Goal: Contribute content

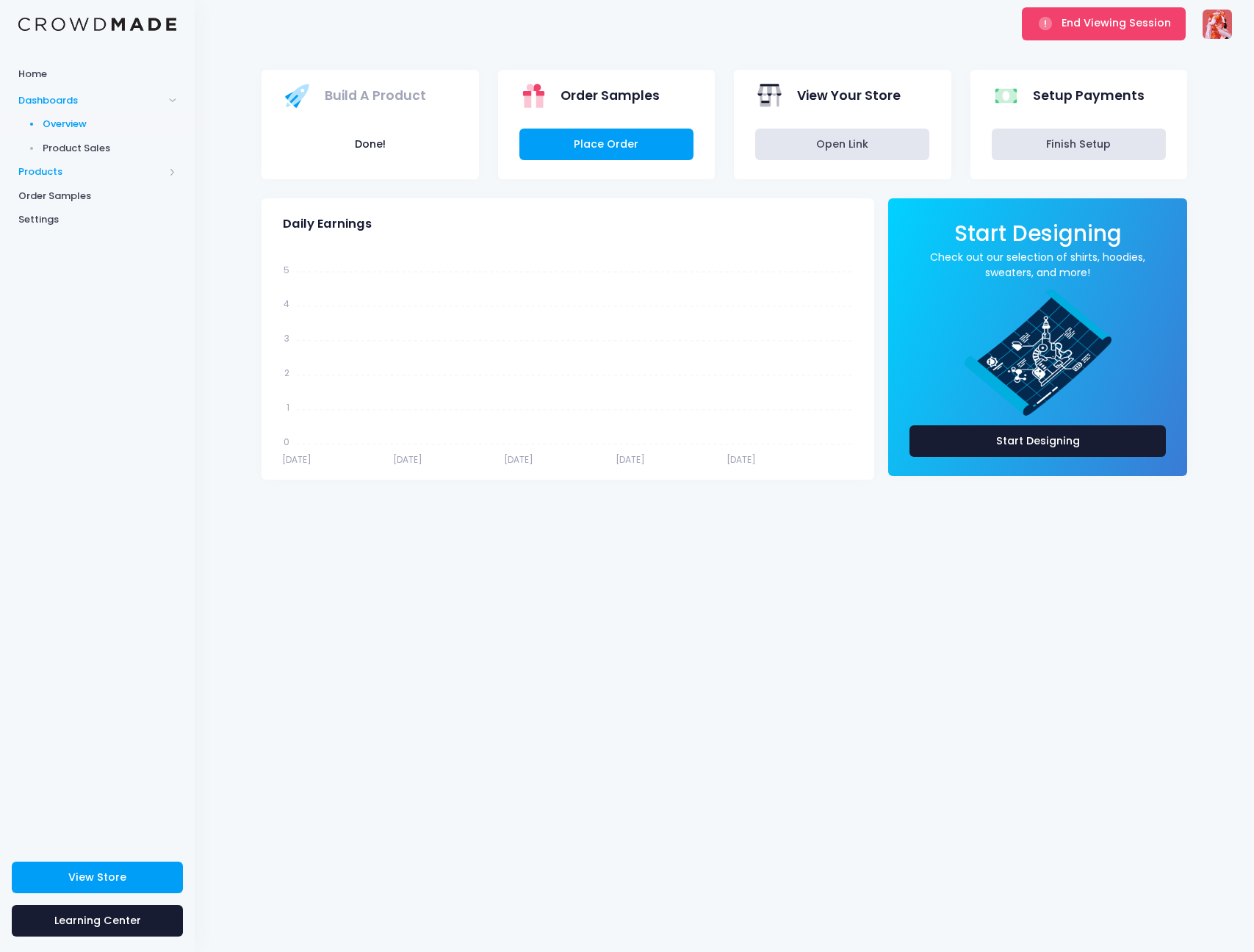
click at [47, 164] on span "Products" at bounding box center [91, 171] width 146 height 15
click at [80, 164] on span "Product Editor" at bounding box center [110, 171] width 134 height 15
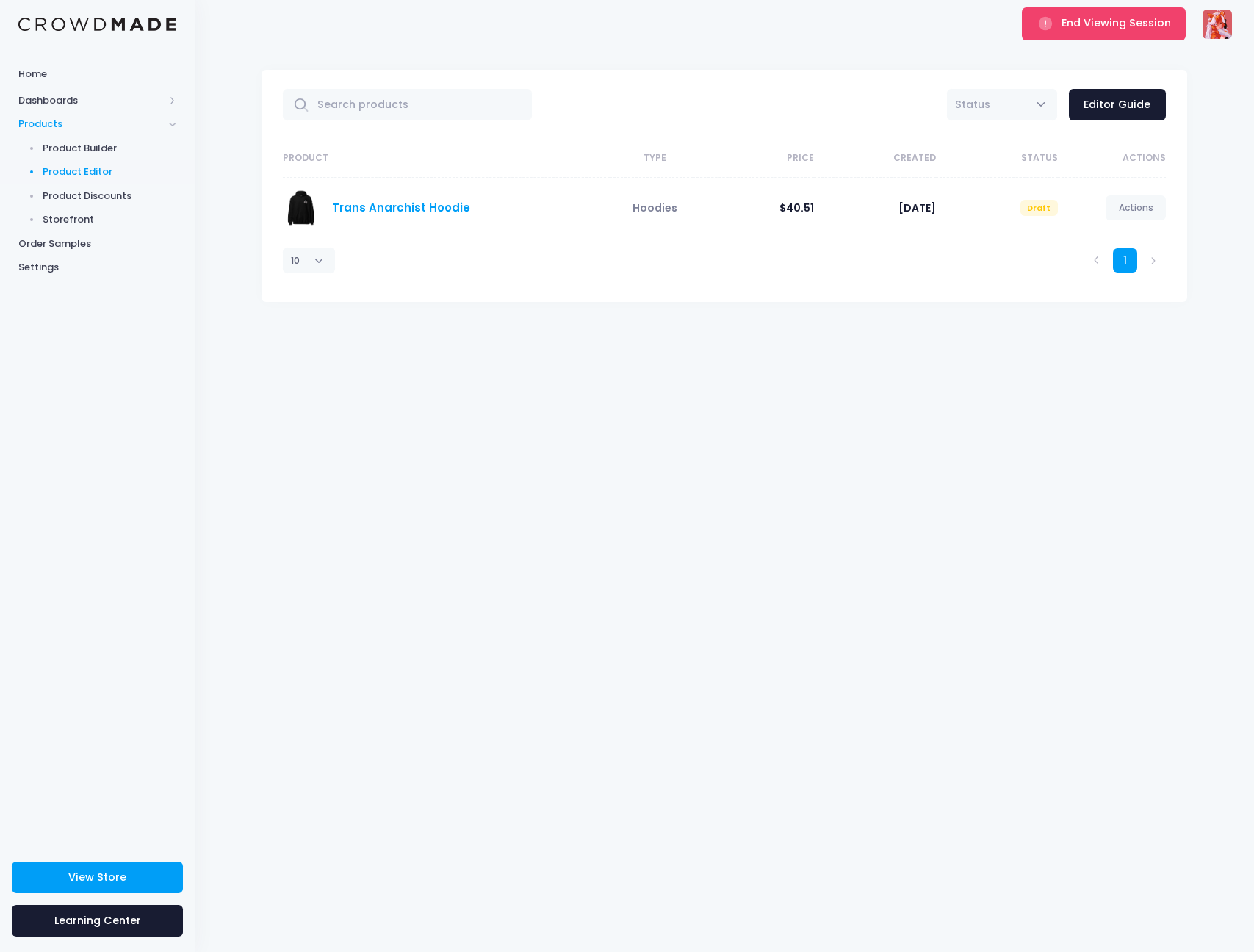
click at [426, 211] on link "Trans Anarchist Hoodie" at bounding box center [401, 207] width 138 height 15
click at [1081, 26] on span "End Viewing Session" at bounding box center [1116, 22] width 110 height 15
click at [1146, 212] on link "Actions" at bounding box center [1136, 208] width 61 height 25
click at [1102, 242] on link "Edit" at bounding box center [1120, 243] width 78 height 26
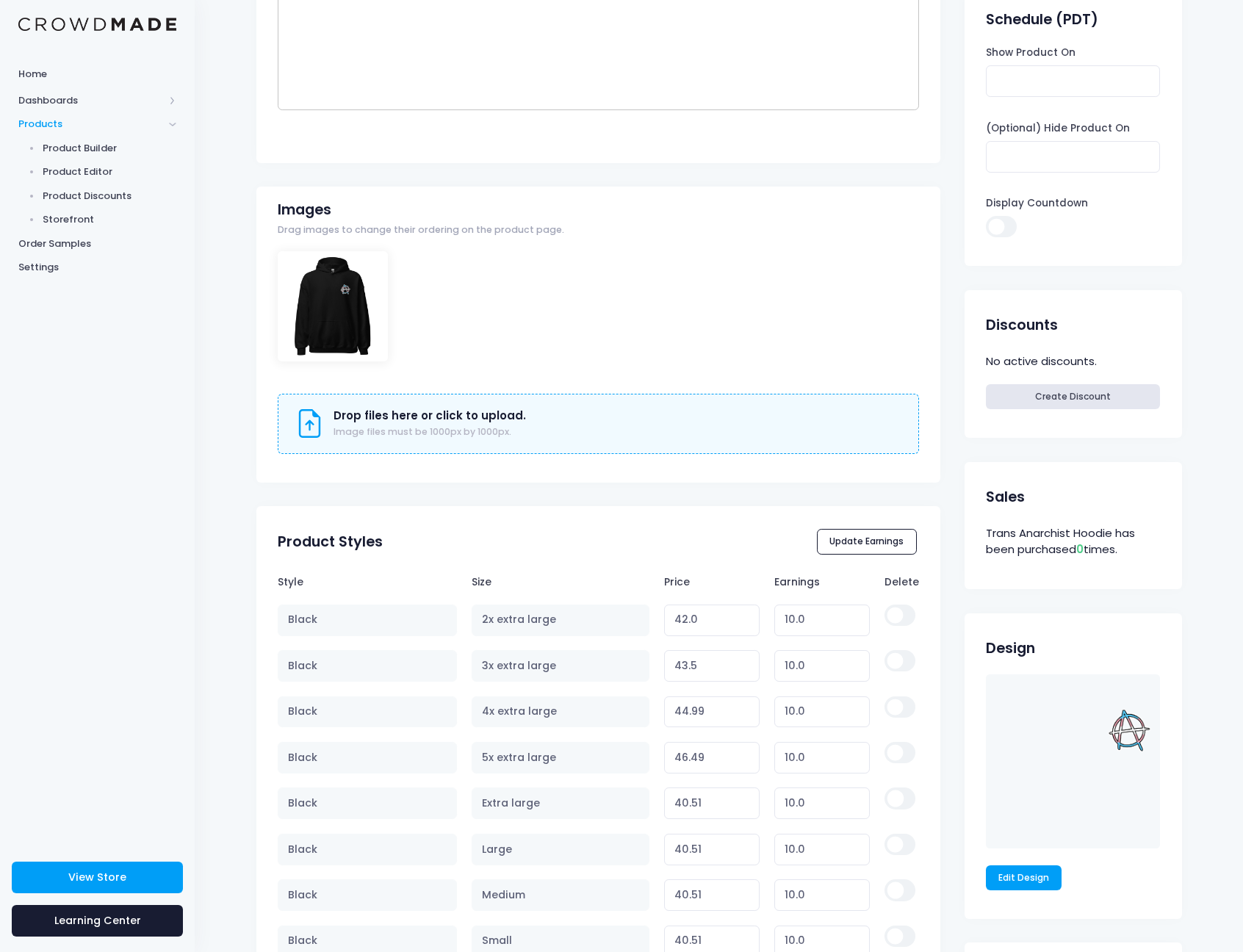
scroll to position [699, 0]
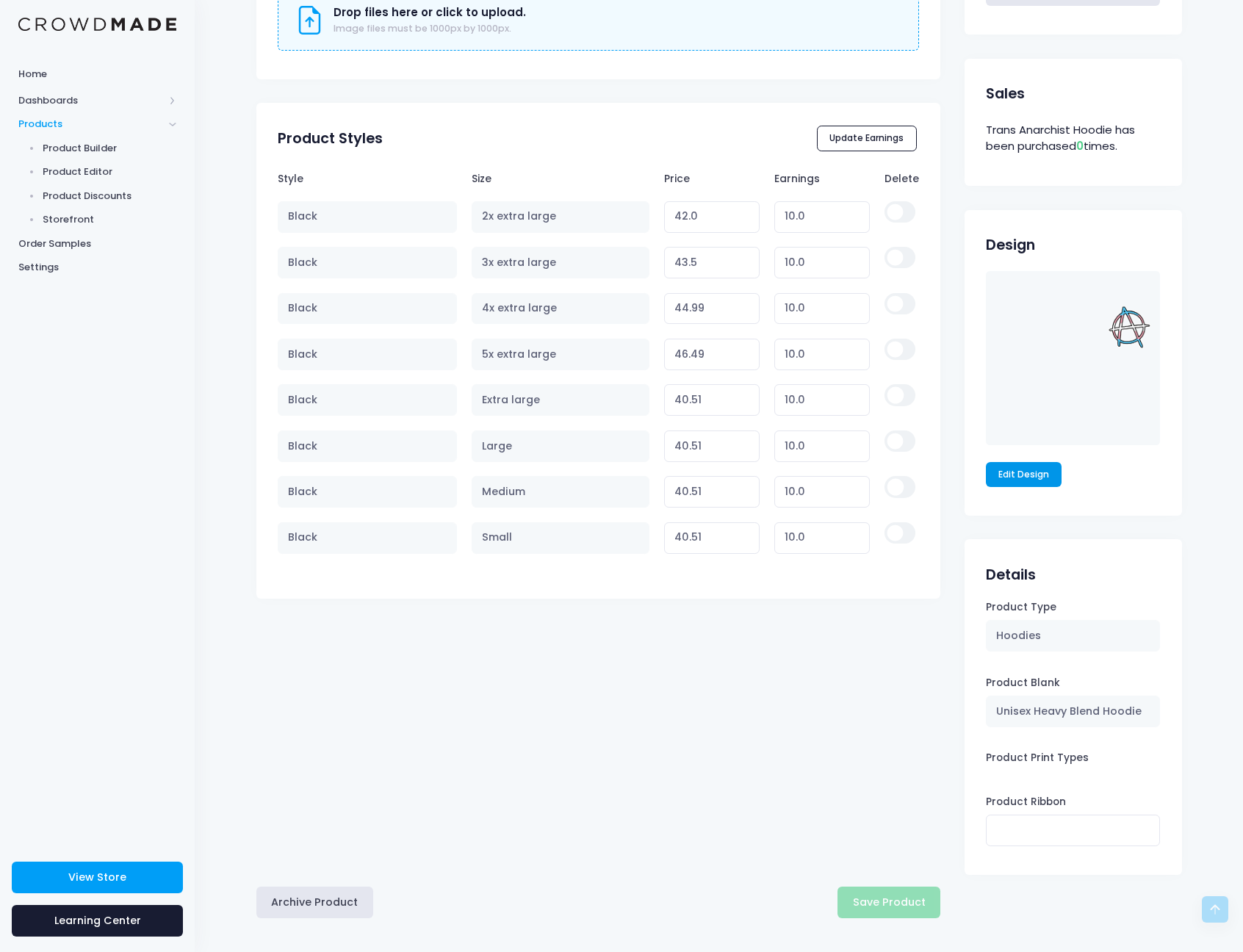
click at [1024, 467] on link "Edit Design" at bounding box center [1024, 474] width 77 height 25
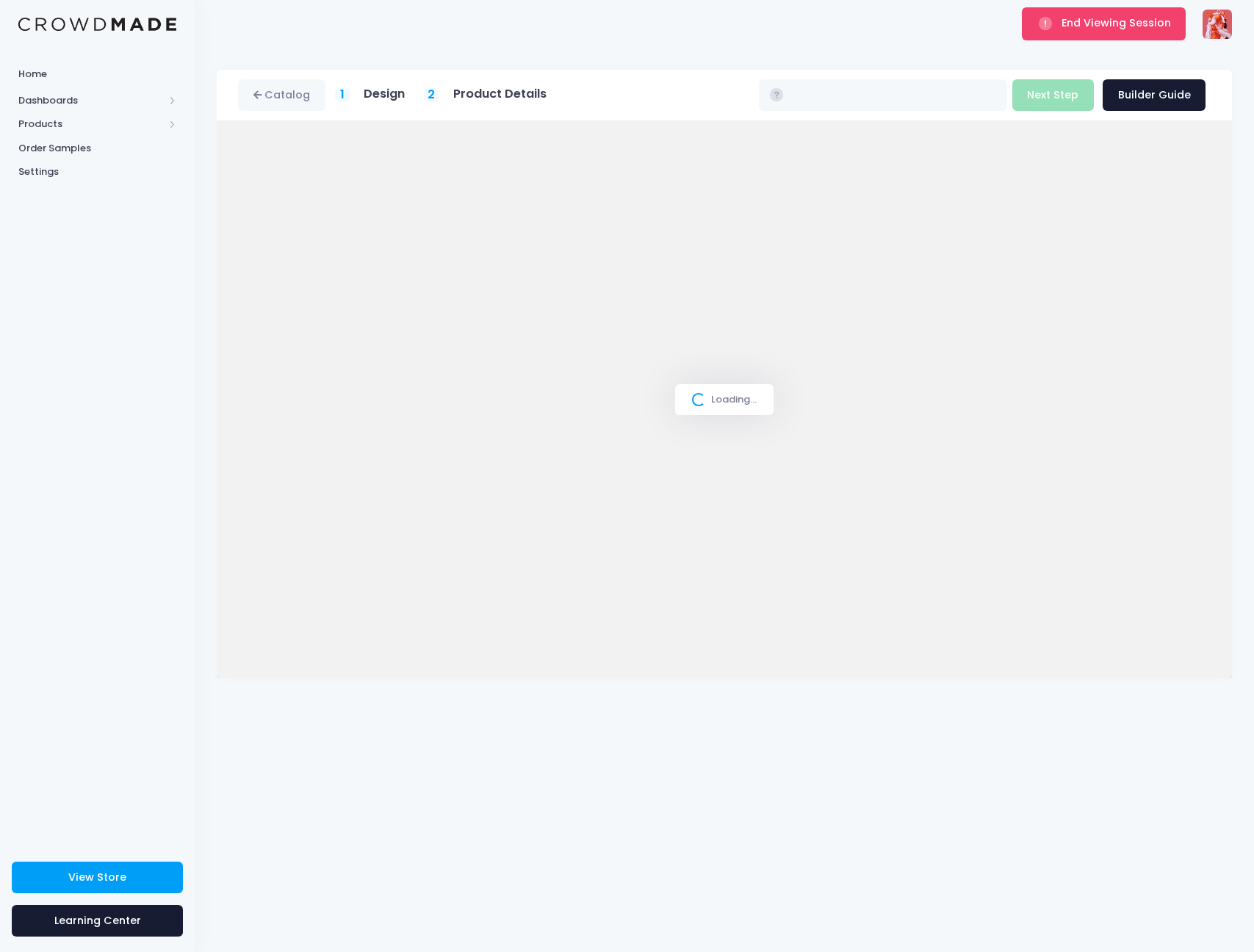
type input "$40.51 - $46.49"
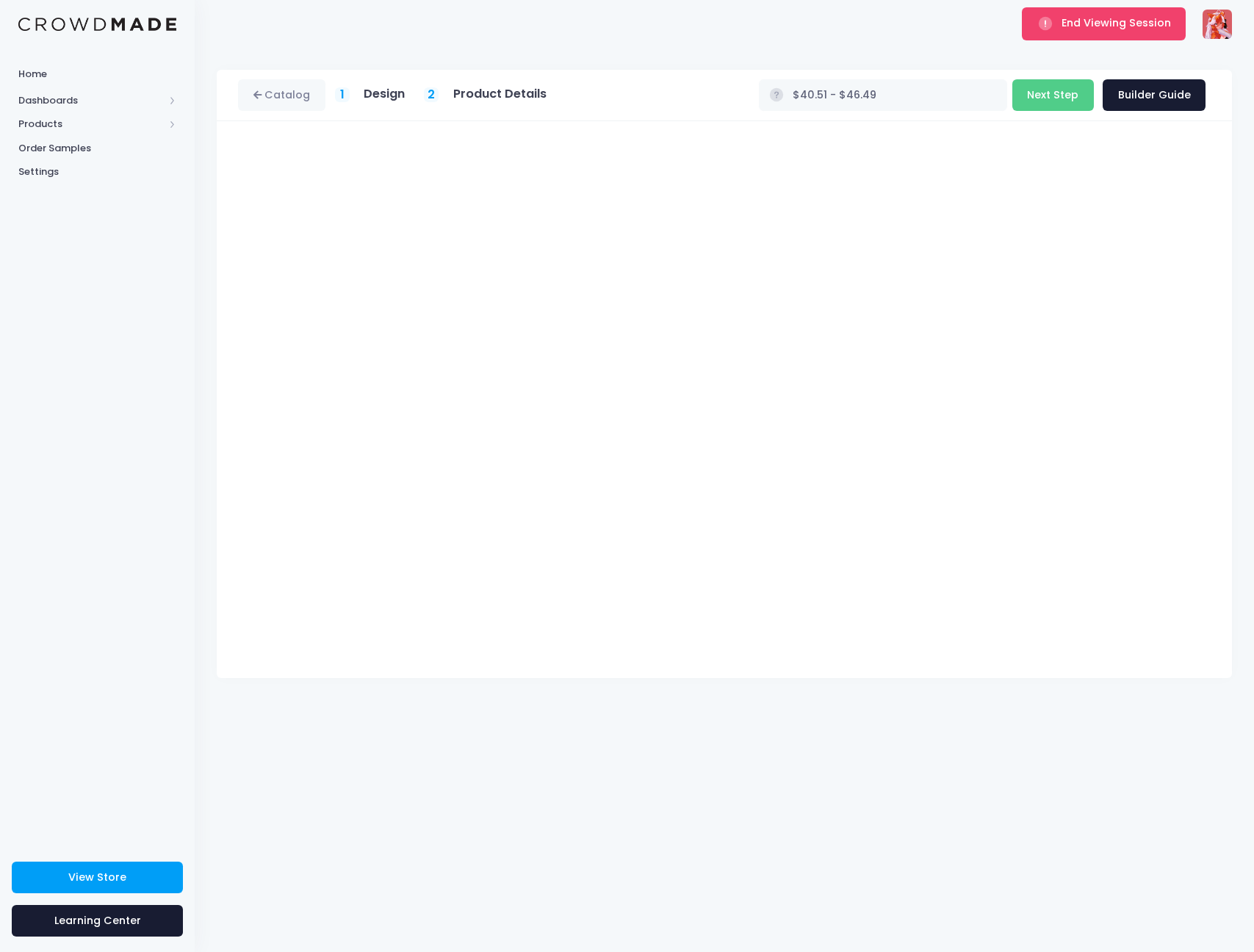
click at [1048, 78] on div "Back to Design $40.51 - $46.49 Build Product Next Step Builder Guide" at bounding box center [980, 96] width 460 height 41
click at [1045, 89] on button "Next Step" at bounding box center [1053, 94] width 81 height 31
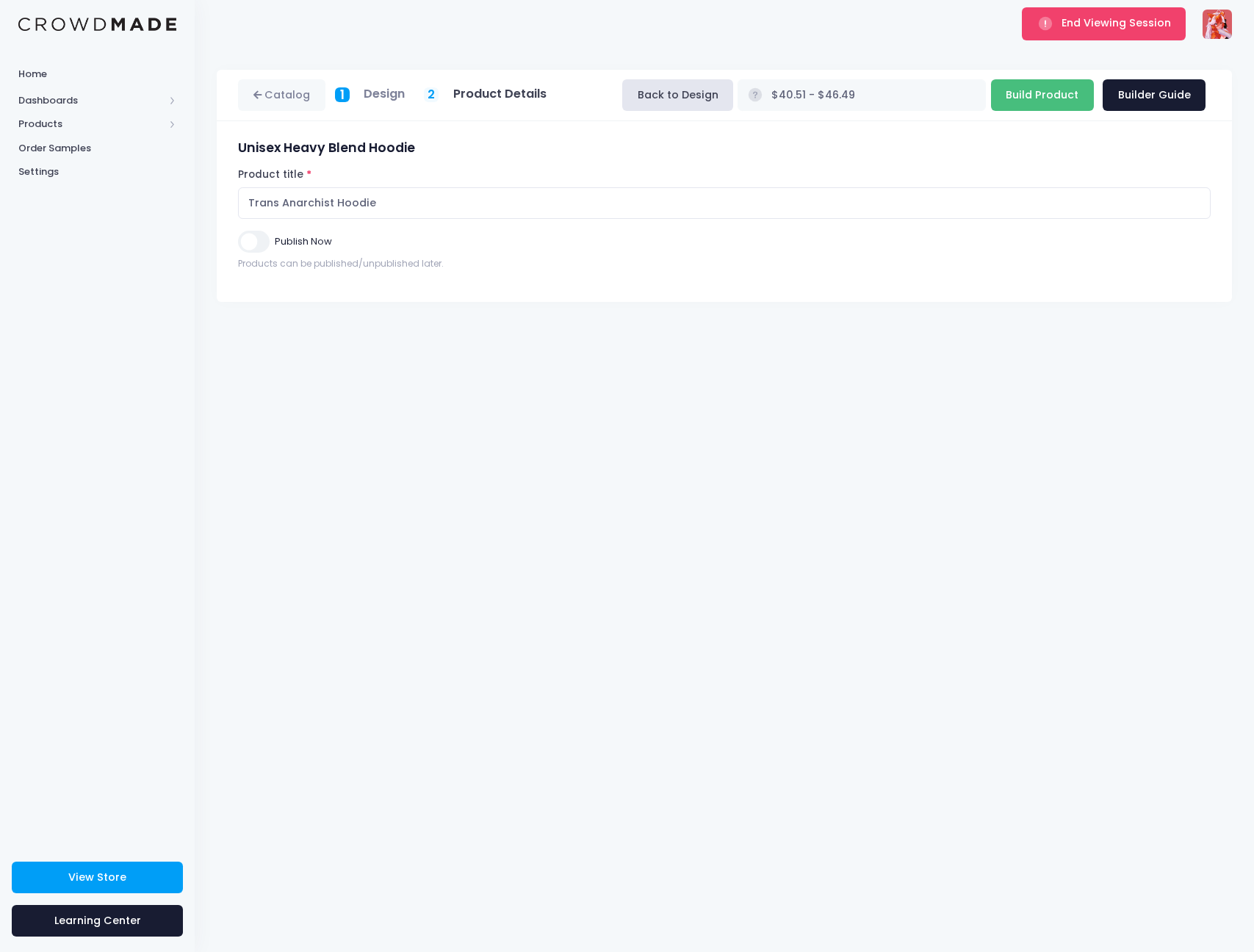
click at [1047, 94] on input "Build Product" at bounding box center [1042, 94] width 103 height 31
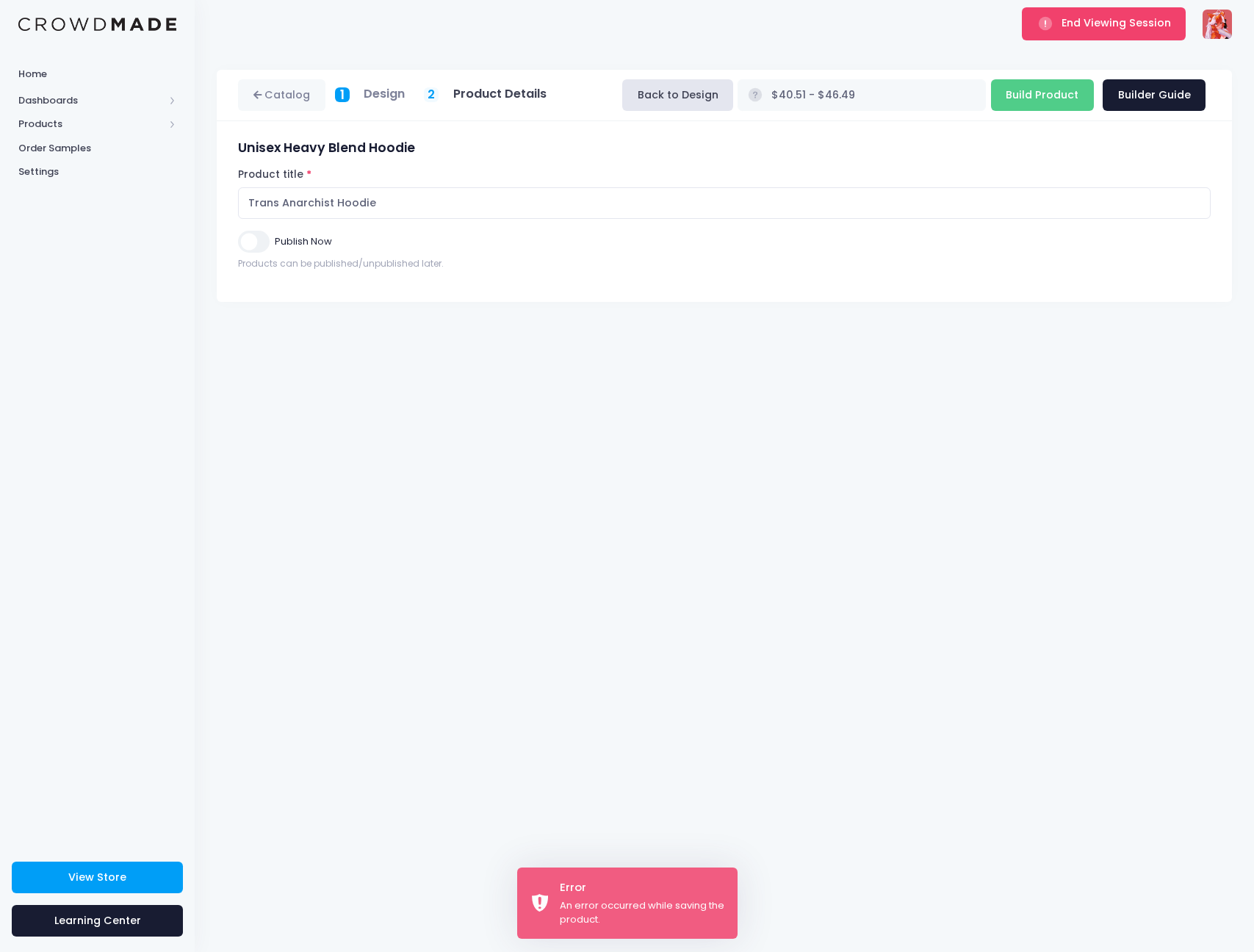
click at [999, 129] on div "Unisex Heavy Blend Hoodie Product title Trans Anarchist Hoodie Set your earning…" at bounding box center [724, 212] width 1015 height 181
click at [1022, 105] on input "Build Product" at bounding box center [1042, 94] width 103 height 31
type input "Building product..."
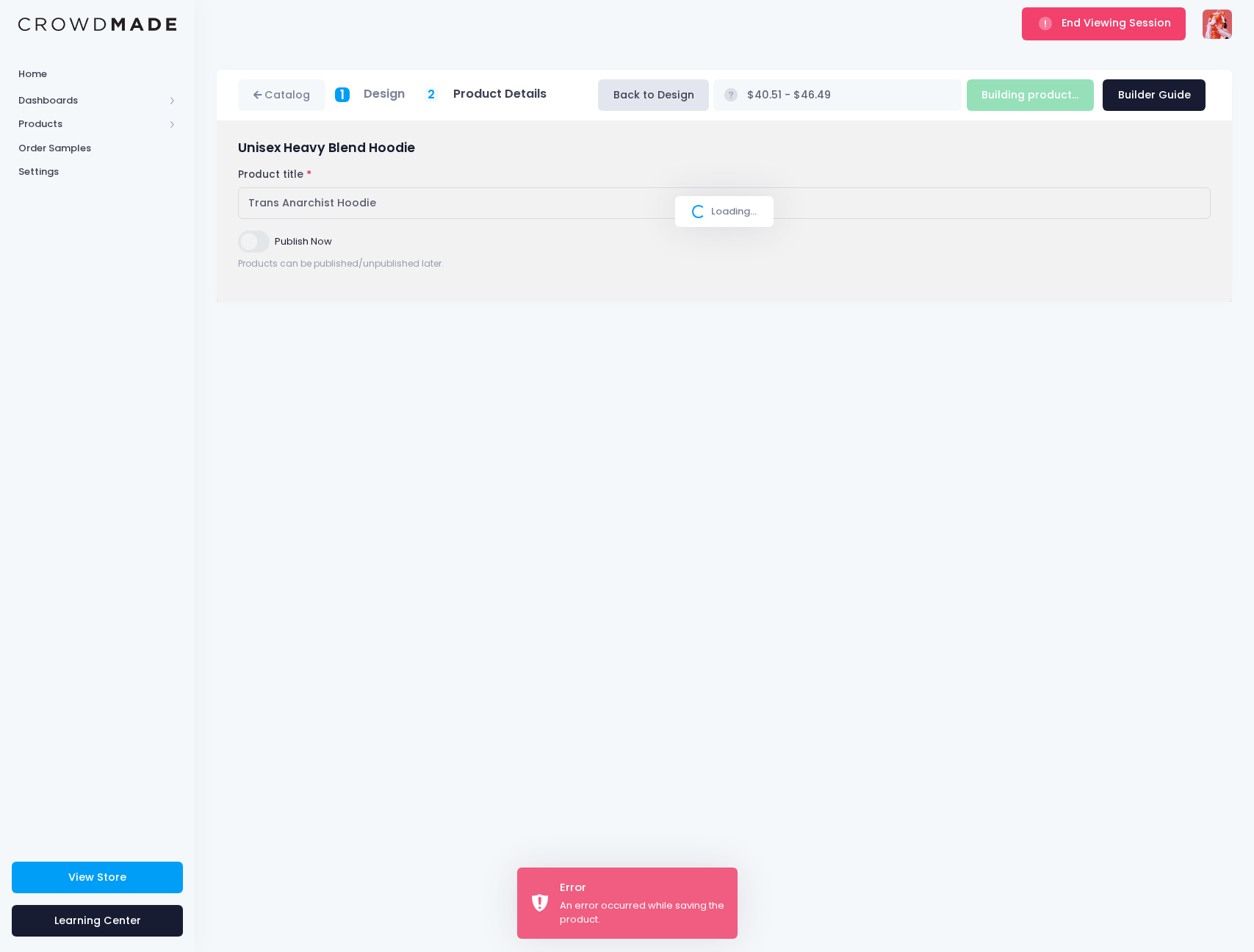
click at [1030, 89] on div "Building product... Next Step Builder Guide" at bounding box center [1087, 94] width 239 height 31
click at [1104, 33] on button "End Viewing Session" at bounding box center [1104, 24] width 163 height 32
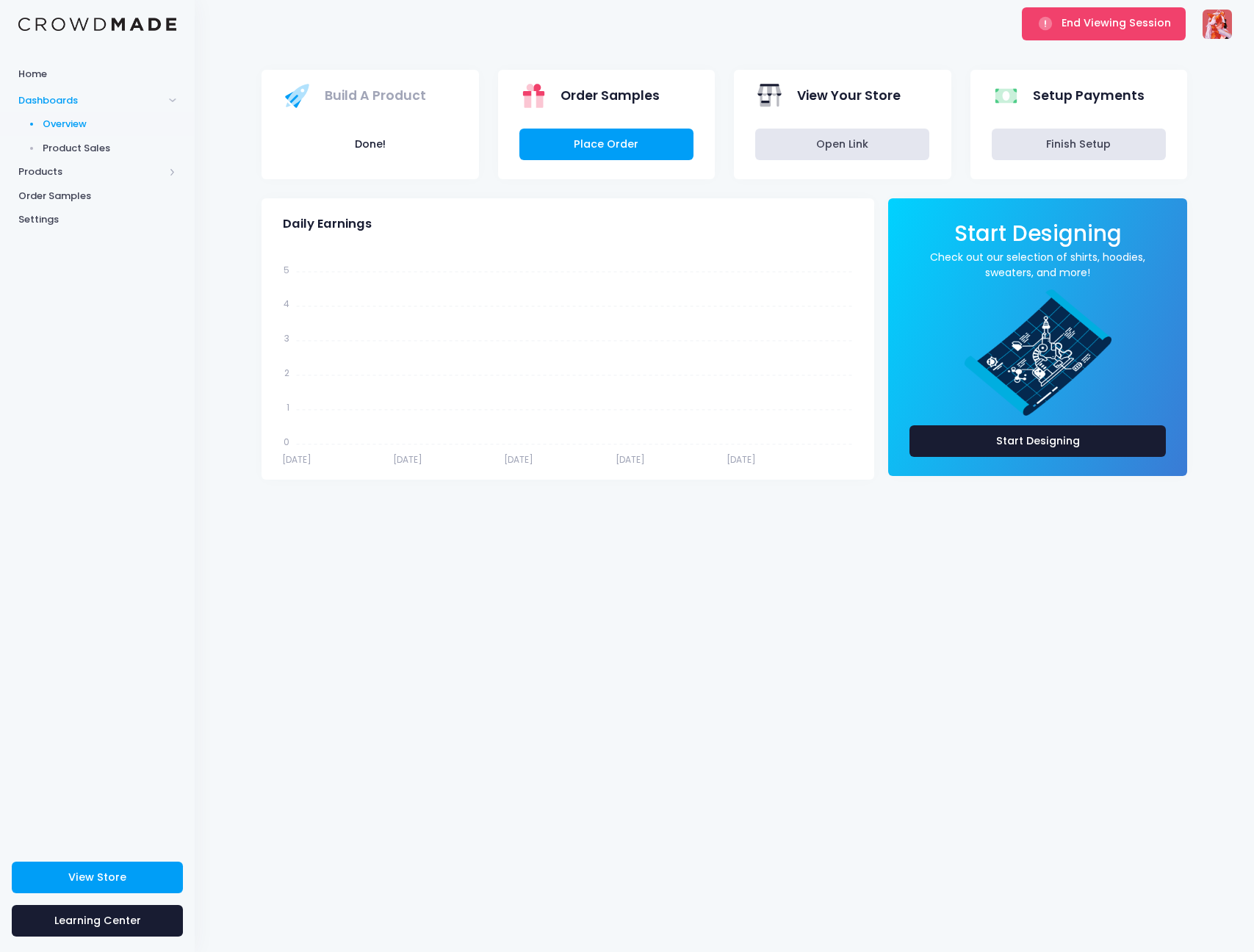
click at [1227, 19] on img at bounding box center [1217, 24] width 29 height 29
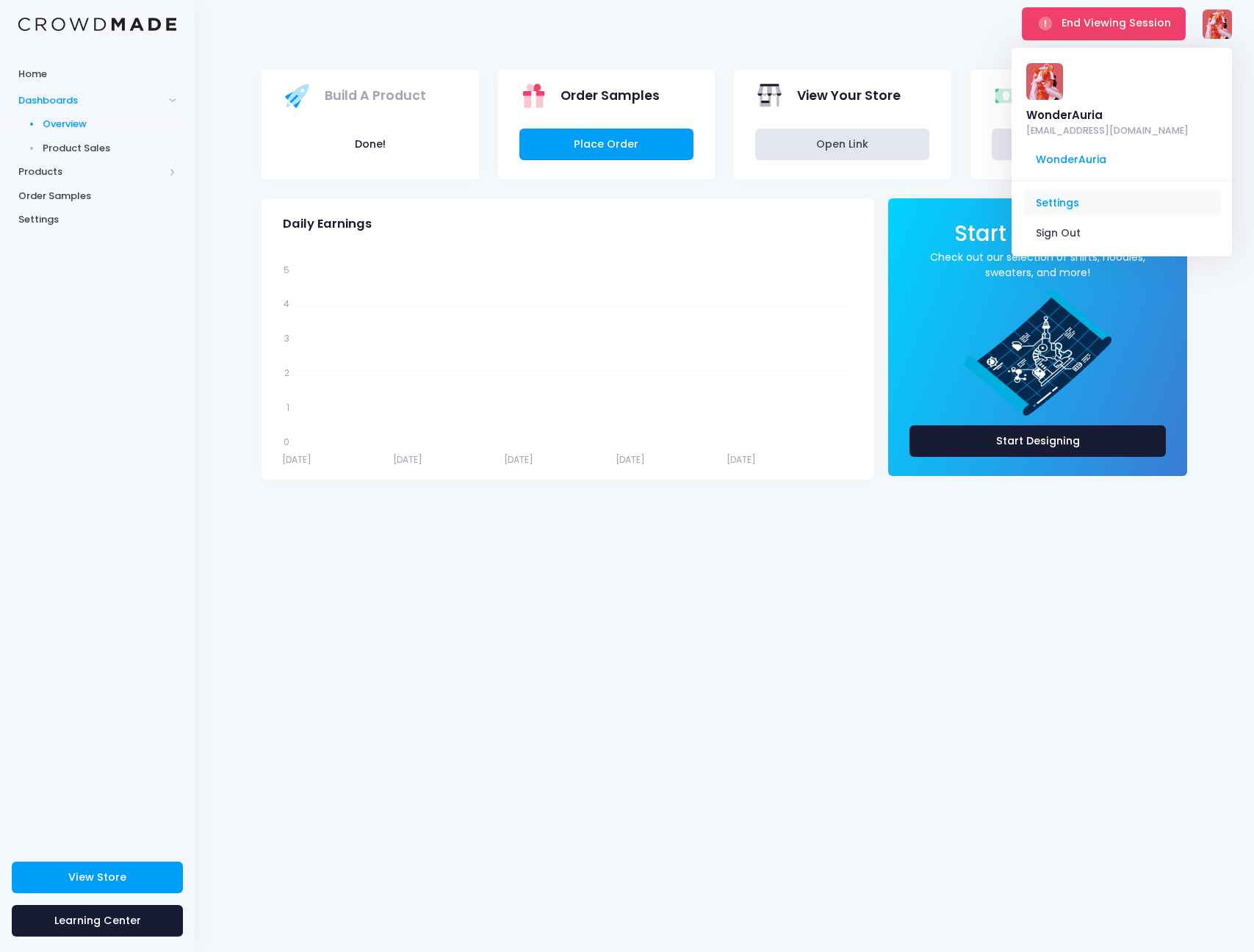
click at [1069, 198] on link "Settings" at bounding box center [1122, 203] width 197 height 28
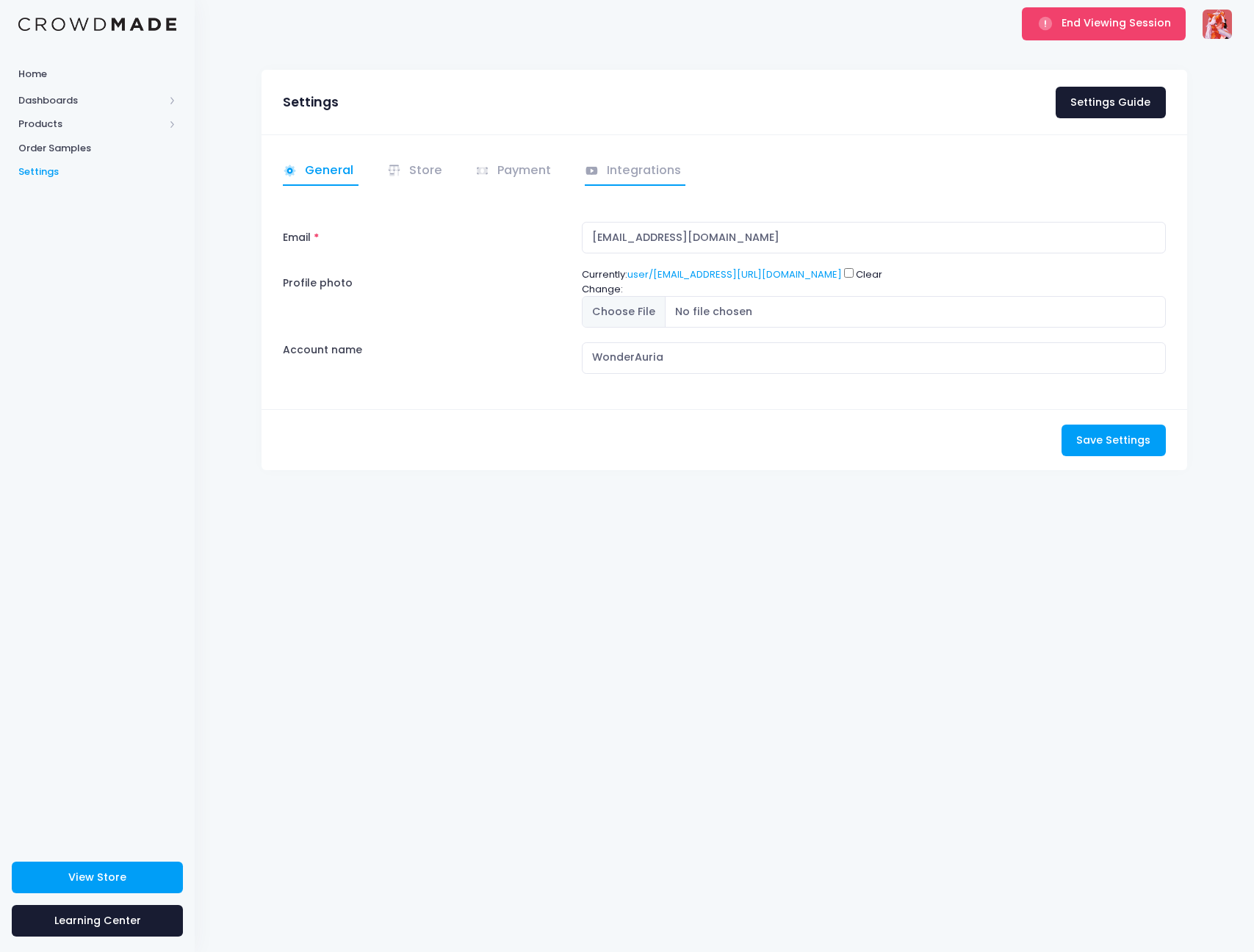
click at [631, 173] on link "Integrations" at bounding box center [635, 171] width 101 height 28
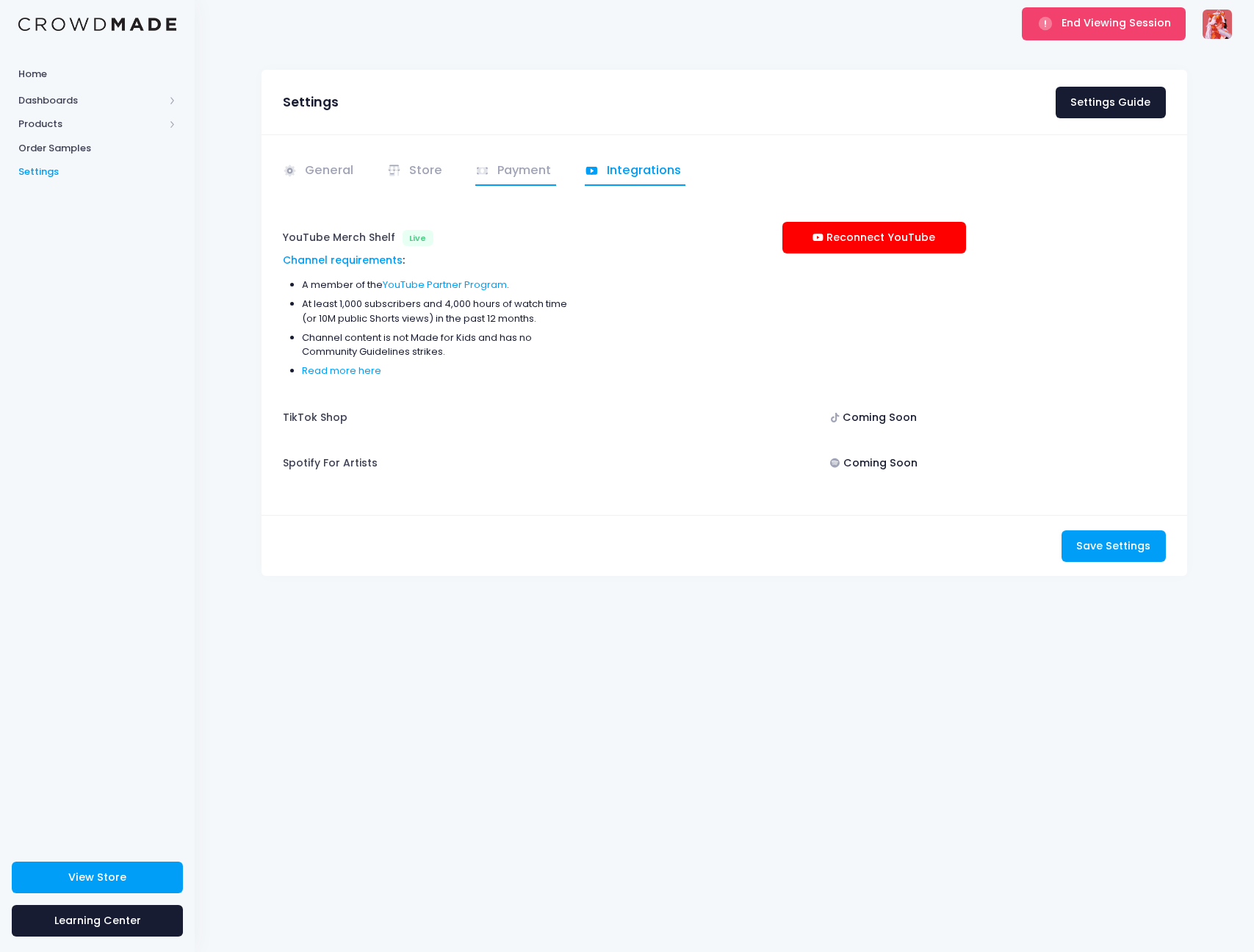
click at [532, 167] on link "Payment" at bounding box center [515, 171] width 81 height 28
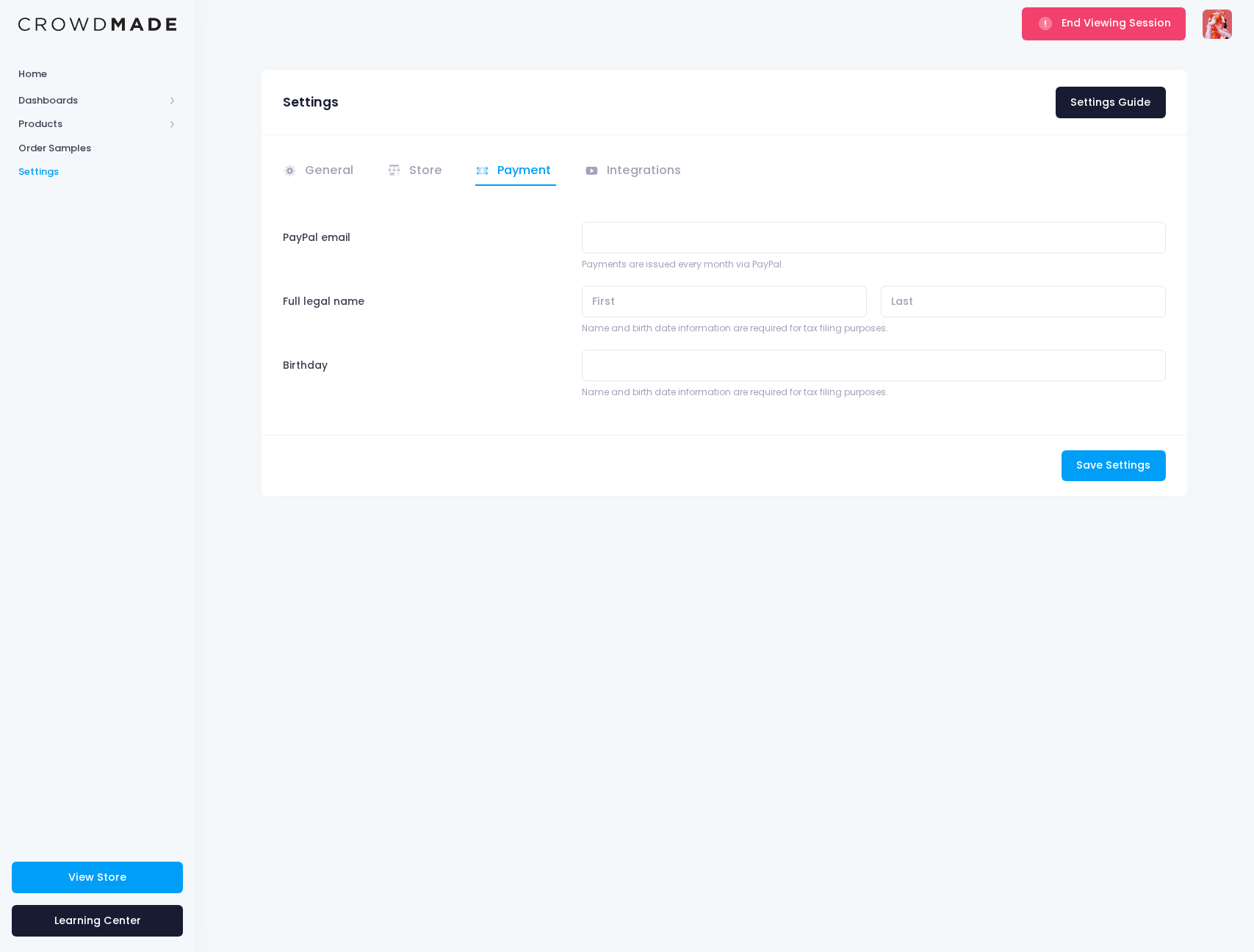
click at [1214, 26] on img at bounding box center [1217, 24] width 29 height 29
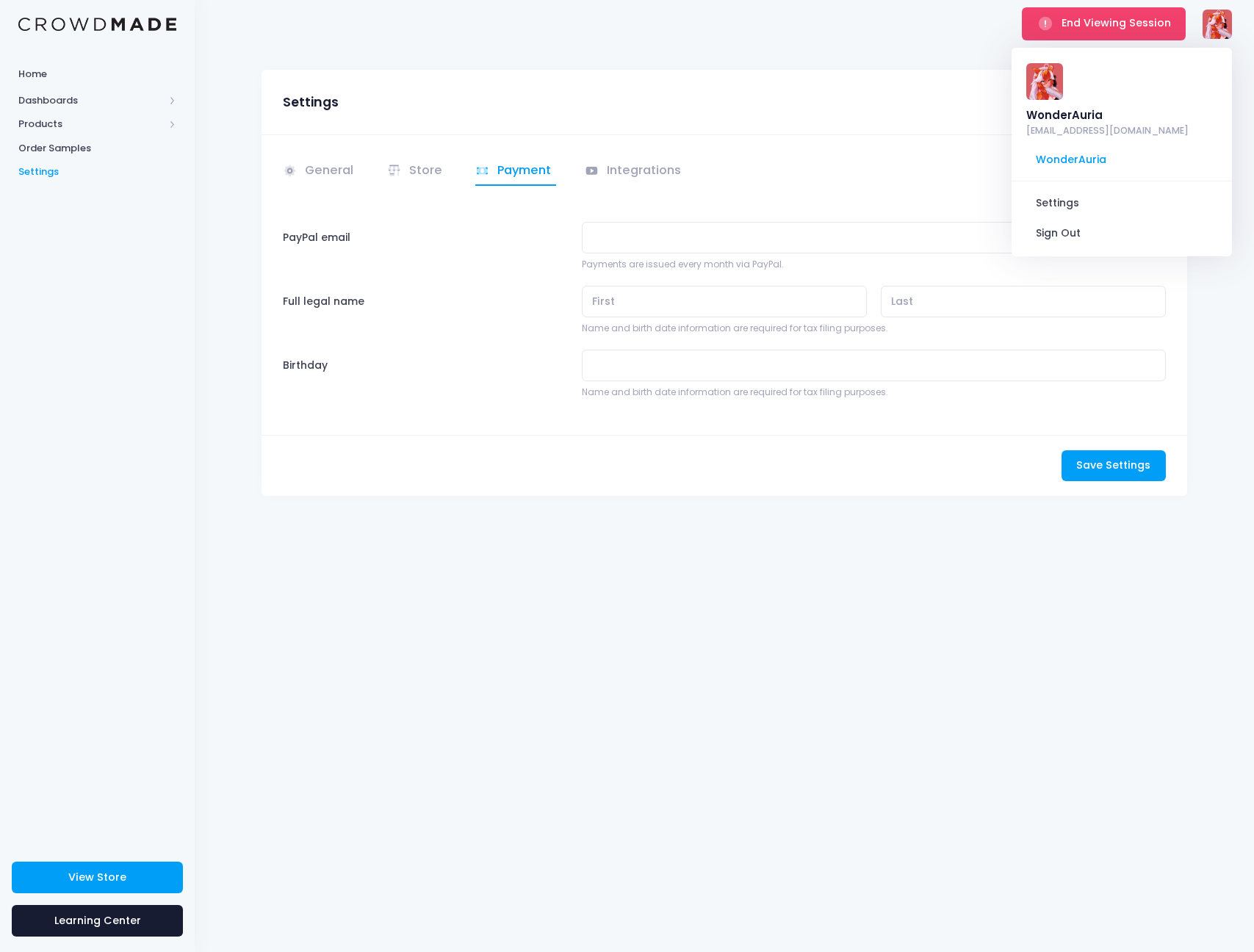
click at [246, 242] on div "Settings Settings Guide General" at bounding box center [724, 295] width 970 height 450
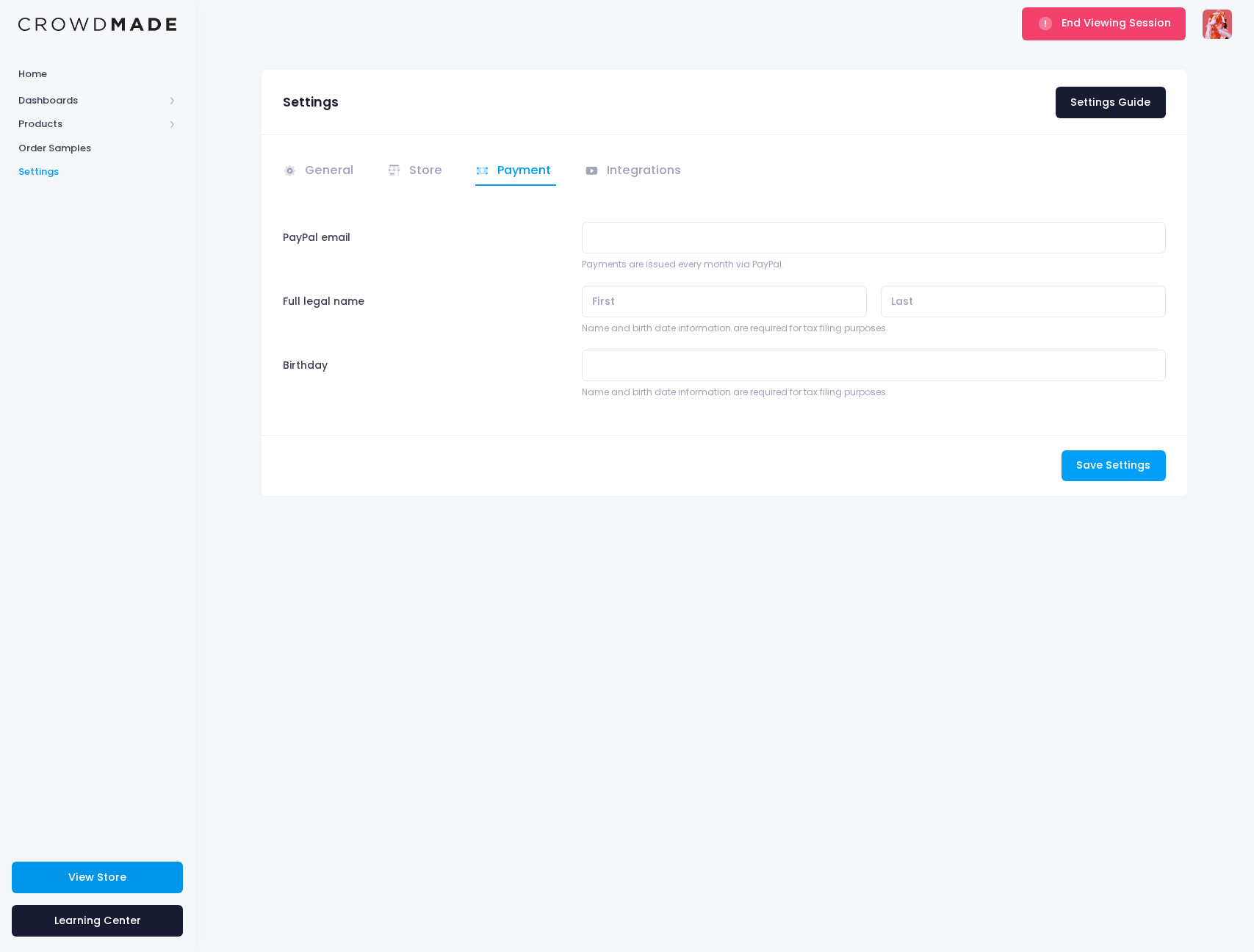
click at [130, 884] on link "View Store" at bounding box center [97, 877] width 171 height 31
click at [355, 172] on link "General" at bounding box center [321, 171] width 76 height 28
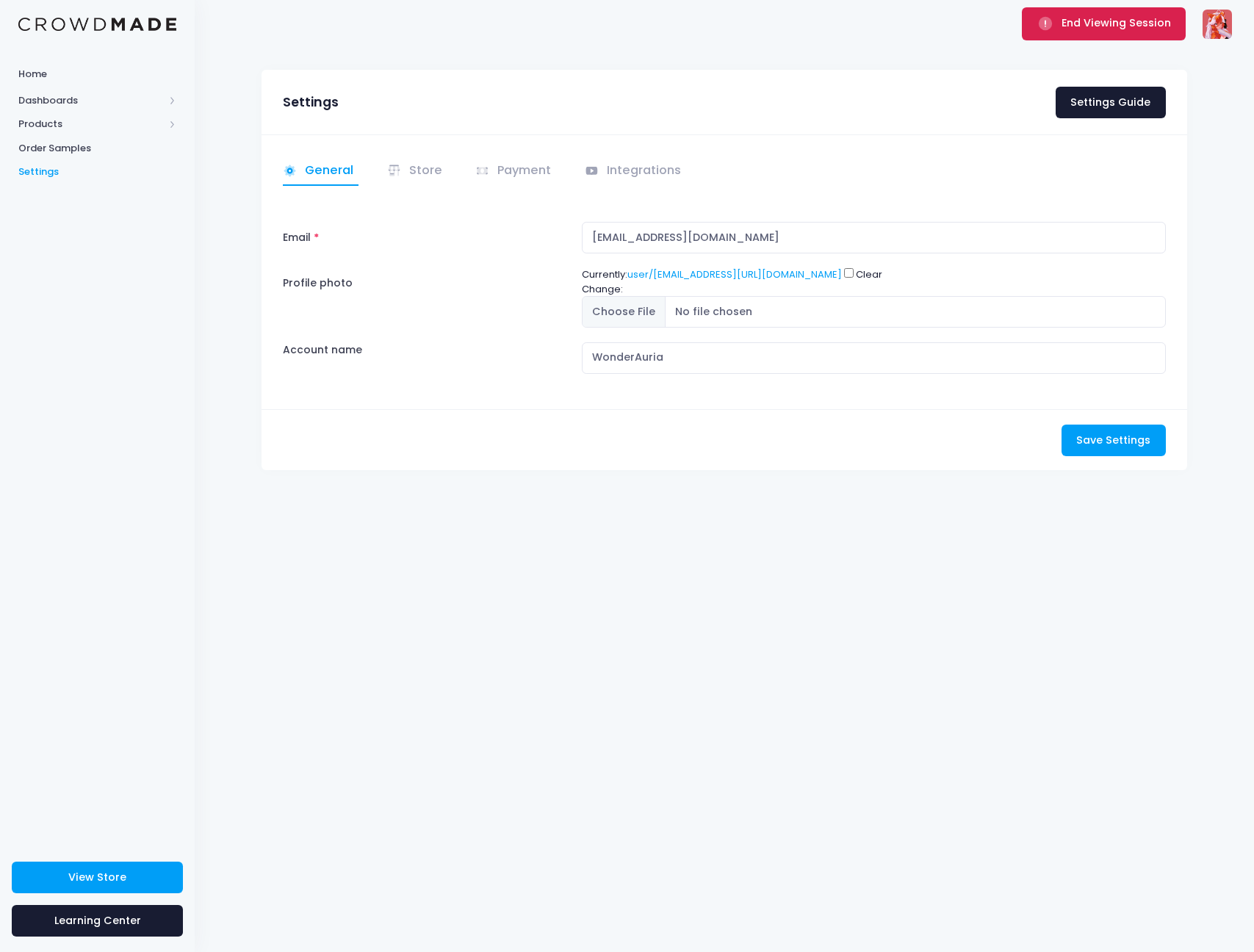
click at [1087, 35] on button "End Viewing Session" at bounding box center [1104, 24] width 163 height 32
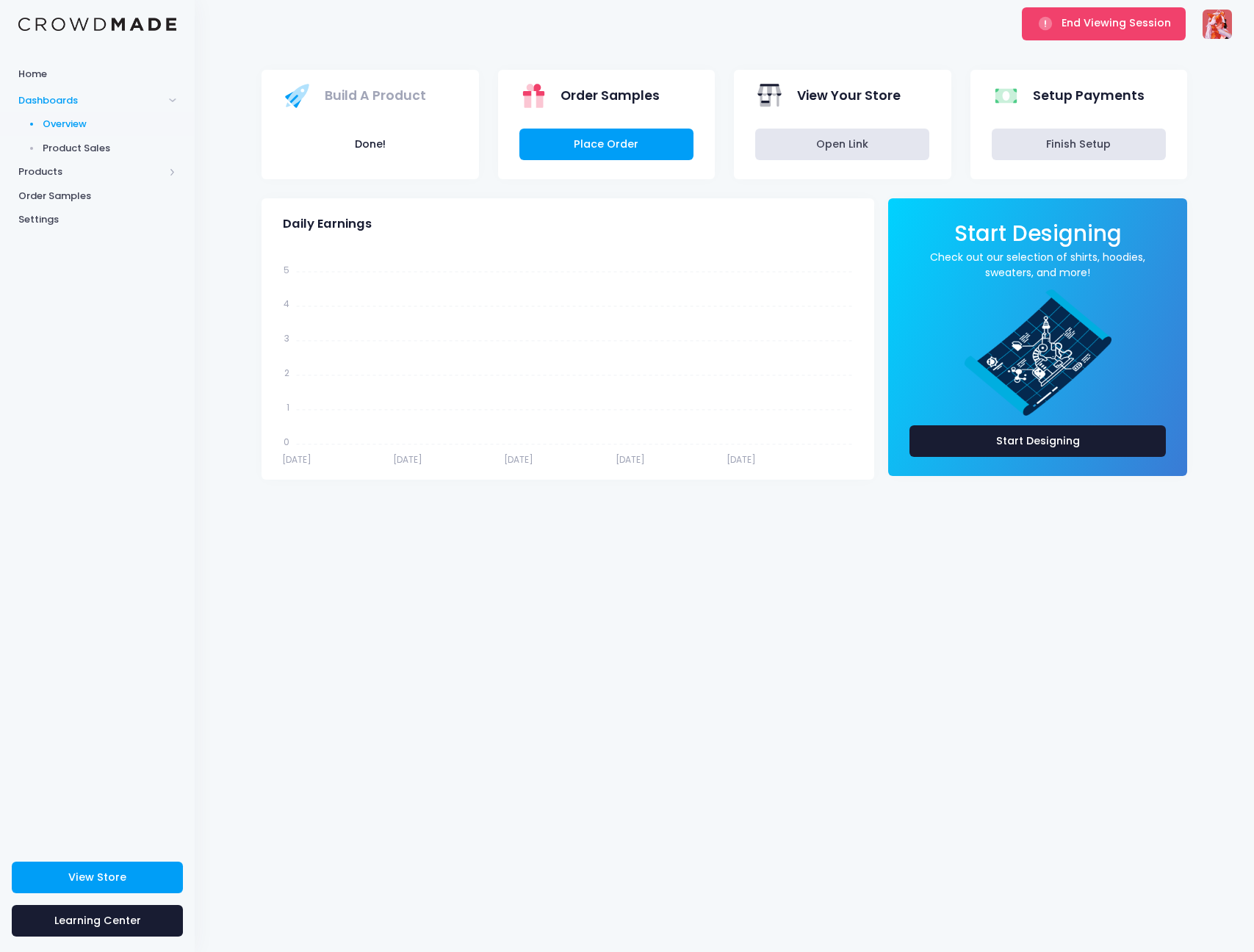
click at [1220, 41] on div "WonderAuria [EMAIL_ADDRESS][DOMAIN_NAME] WonderAuria Settings Sign Out" at bounding box center [1217, 24] width 29 height 48
click at [1220, 38] on img at bounding box center [1217, 24] width 29 height 29
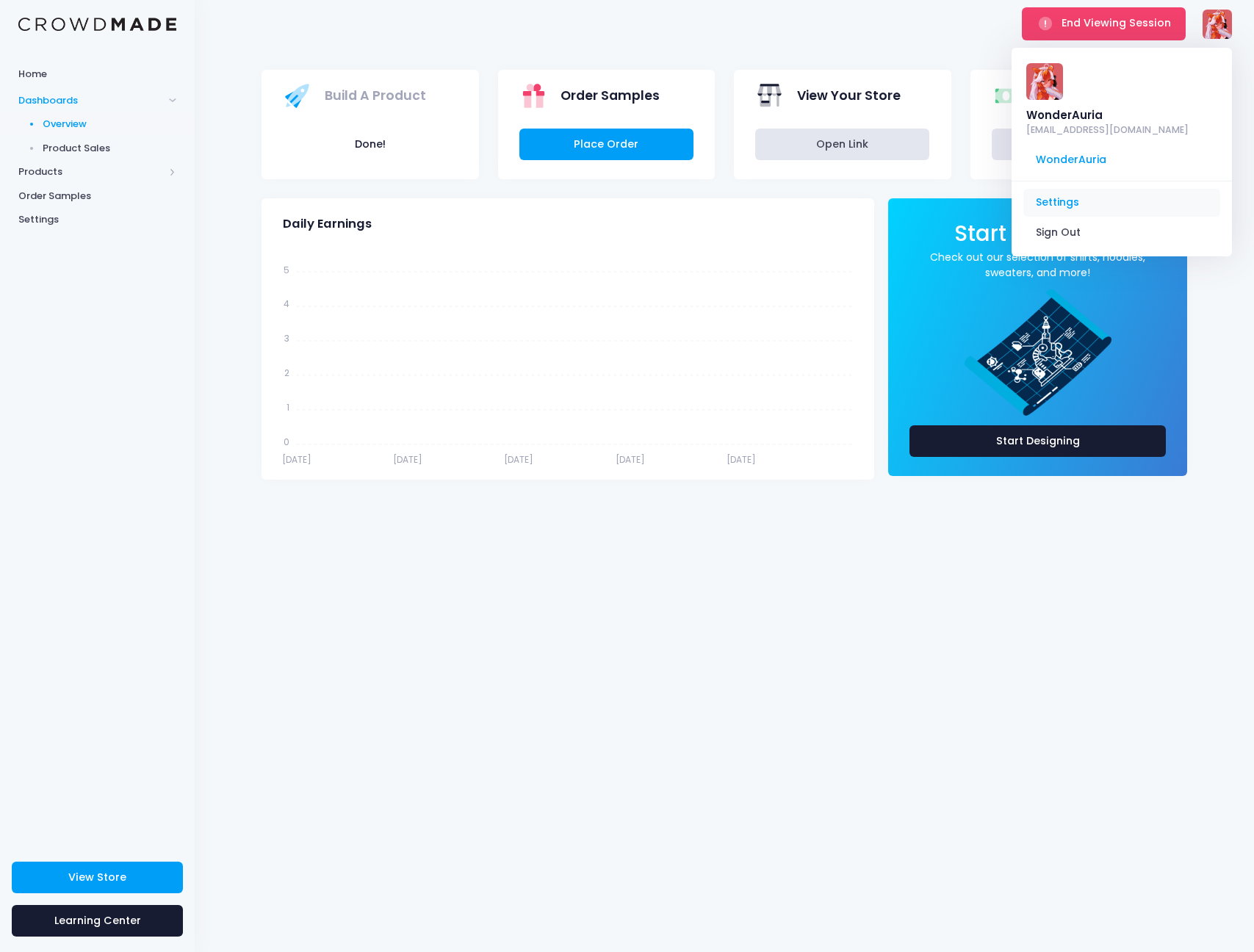
click at [1085, 198] on link "Settings" at bounding box center [1122, 203] width 197 height 28
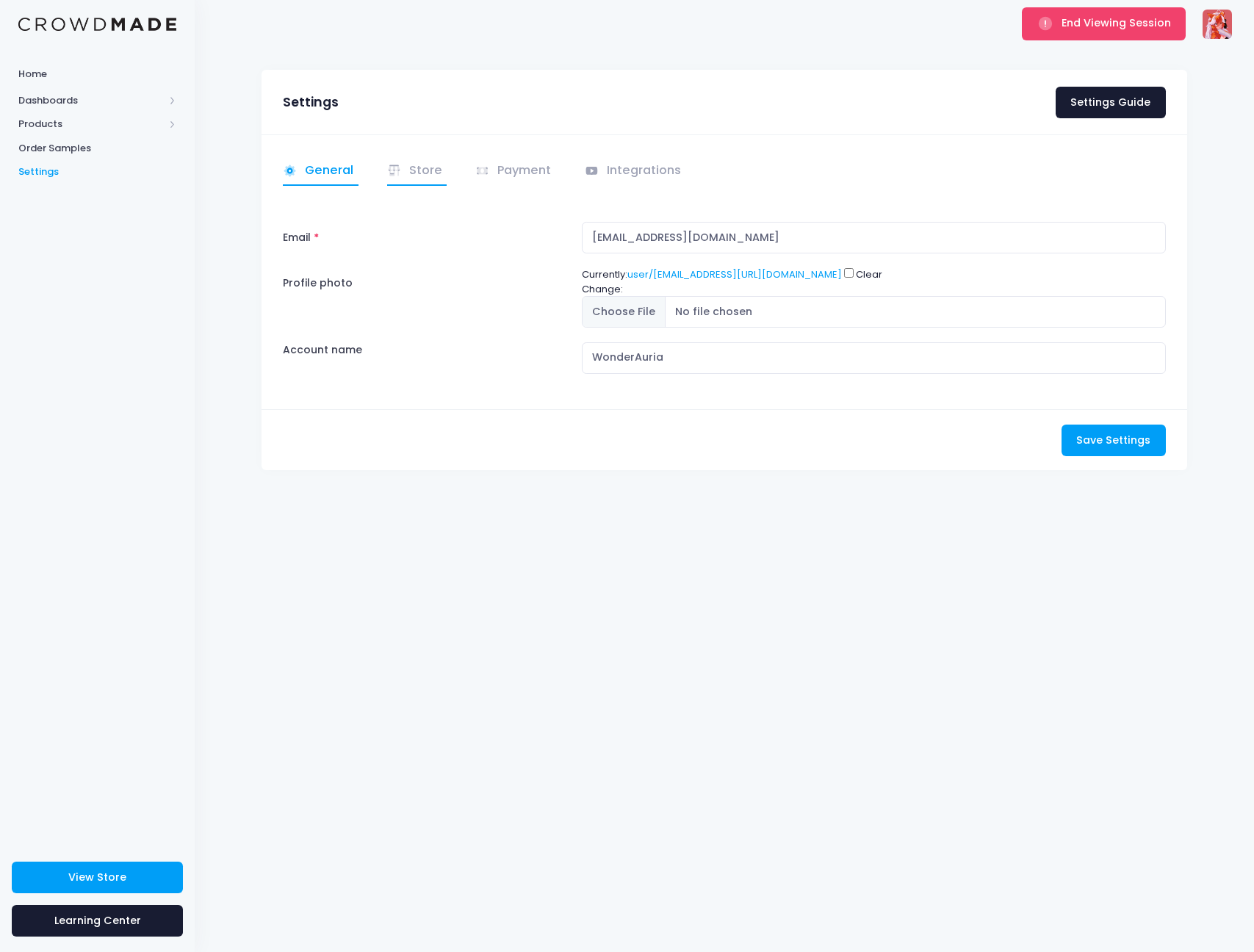
click at [436, 175] on link "Store" at bounding box center [417, 171] width 61 height 28
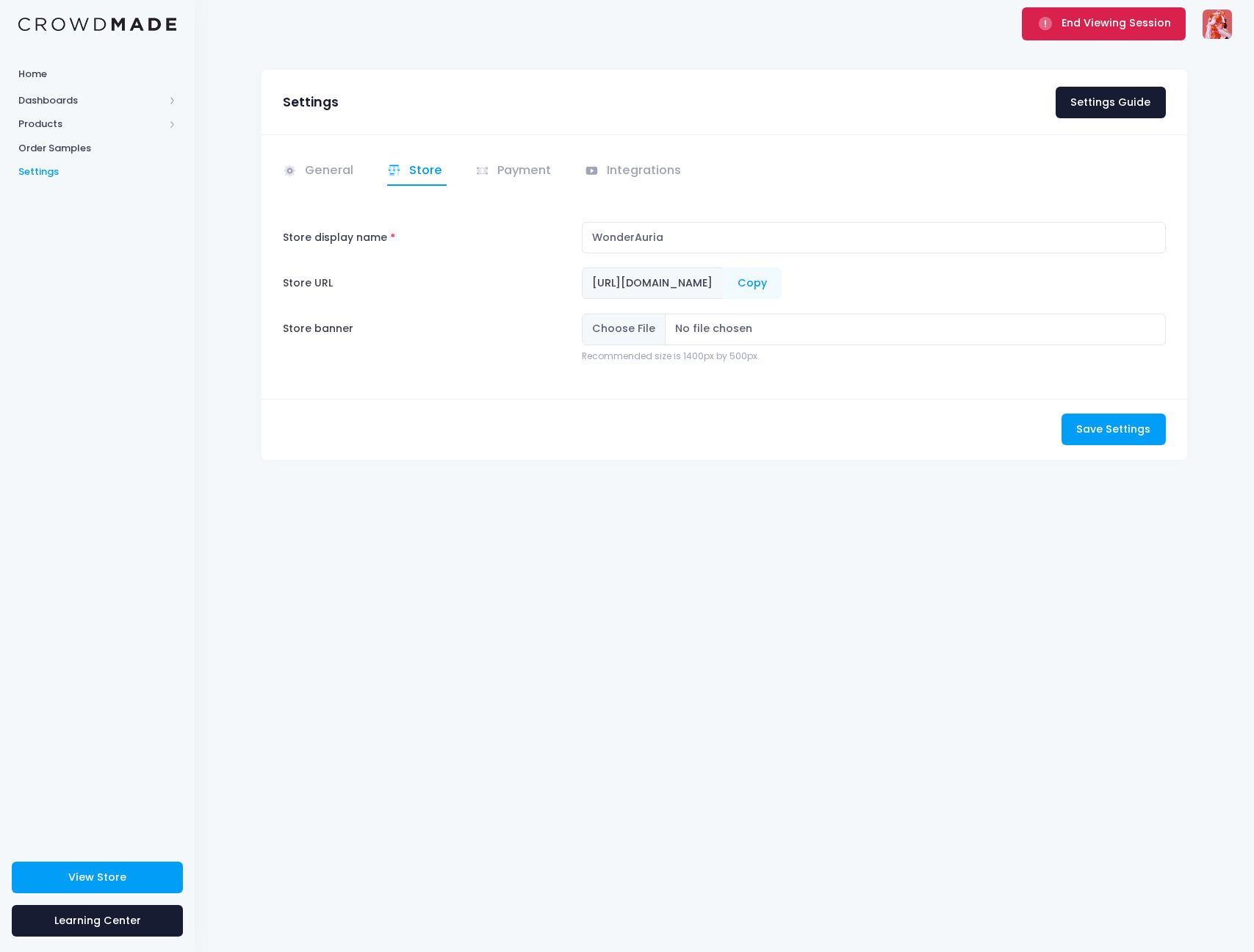
click at [1089, 32] on button "End Viewing Session" at bounding box center [1104, 24] width 163 height 32
click at [1091, 25] on span "End Viewing Session" at bounding box center [1116, 22] width 110 height 15
